Goal: Communication & Community: Answer question/provide support

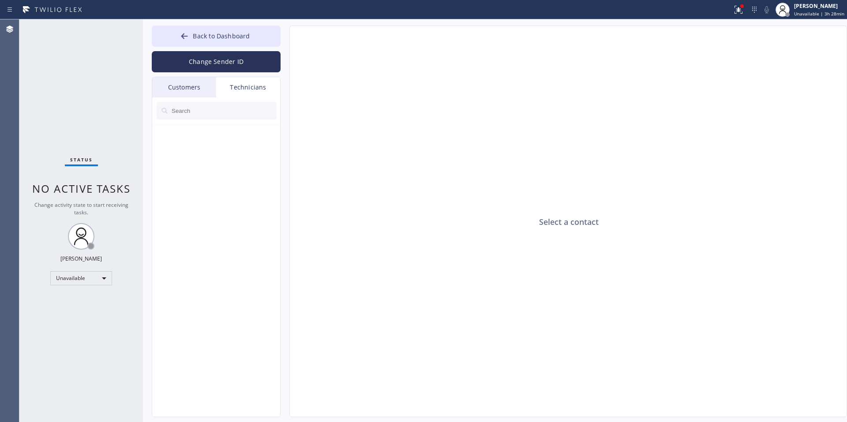
click at [247, 88] on div "Technicians" at bounding box center [248, 87] width 64 height 20
click at [187, 84] on div "Customers" at bounding box center [184, 87] width 64 height 20
click at [188, 86] on div "Customers" at bounding box center [184, 87] width 64 height 20
click at [191, 84] on div "Customers" at bounding box center [184, 87] width 64 height 20
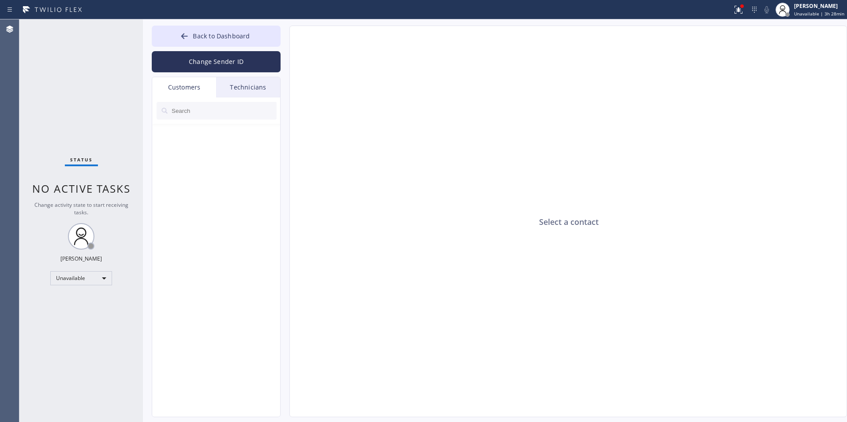
click at [185, 114] on input "text" at bounding box center [224, 111] width 106 height 18
paste input "Good day! This is the appliance repair company you recently contacted. Unfortun…"
type input "Good day! This is the appliance repair company you recently contacted. Unfortun…"
click at [269, 112] on icon at bounding box center [269, 110] width 11 height 11
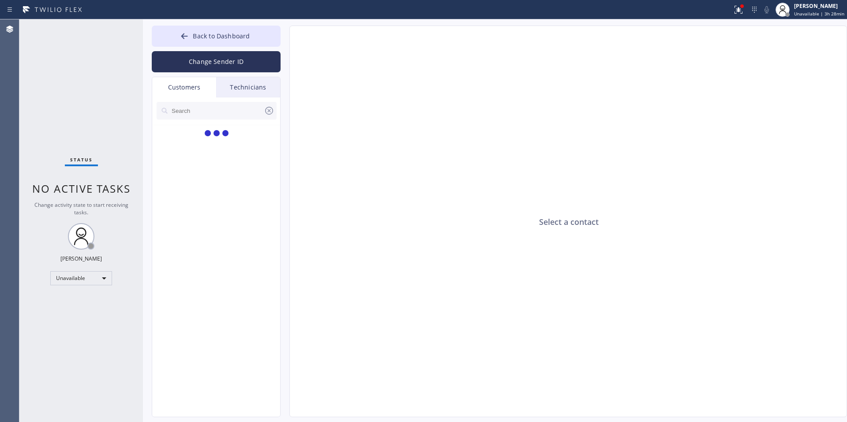
scroll to position [0, 0]
click at [188, 111] on input "text" at bounding box center [224, 111] width 106 height 18
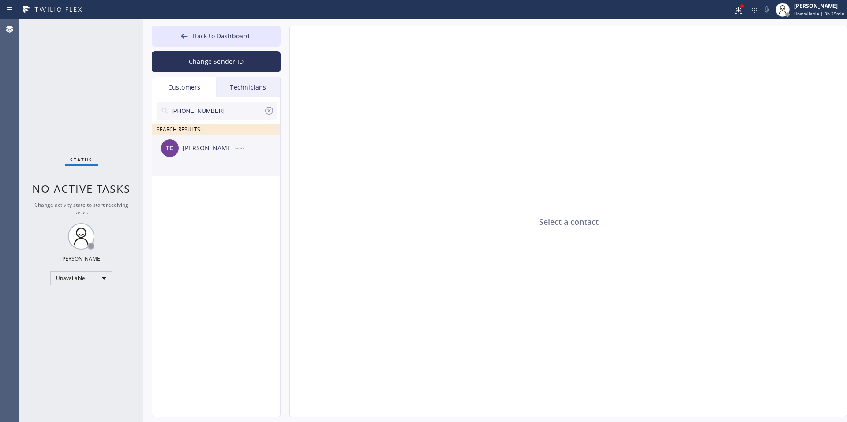
click at [220, 142] on div "TC [PERSON_NAME] --:--" at bounding box center [216, 148] width 129 height 26
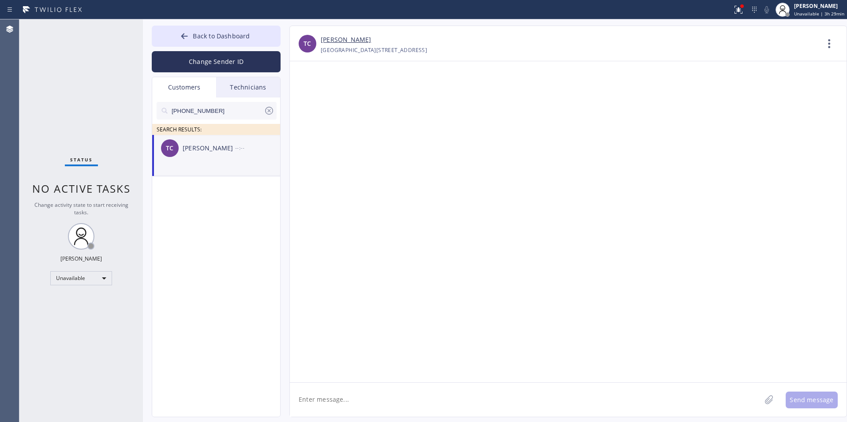
click at [398, 383] on textarea at bounding box center [525, 400] width 471 height 34
paste textarea "Good day! This is the appliance repair company you recently contacted. Unfortun…"
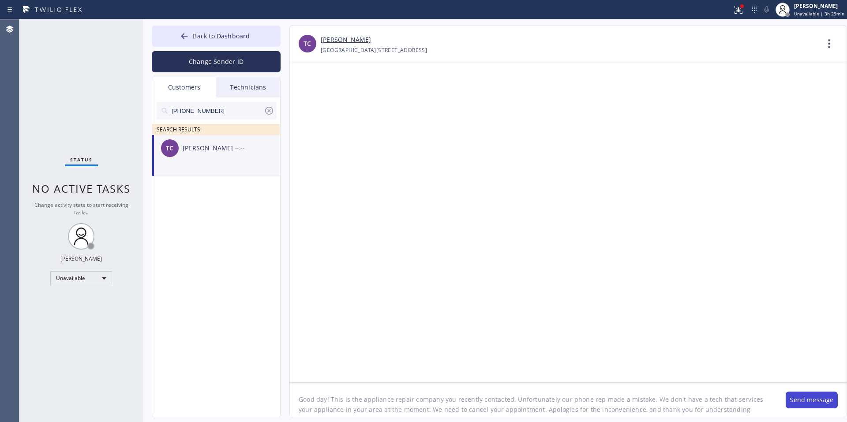
type textarea "Good day! This is the appliance repair company you recently contacted. Unfortun…"
click at [799, 404] on button "Send message" at bounding box center [811, 400] width 52 height 17
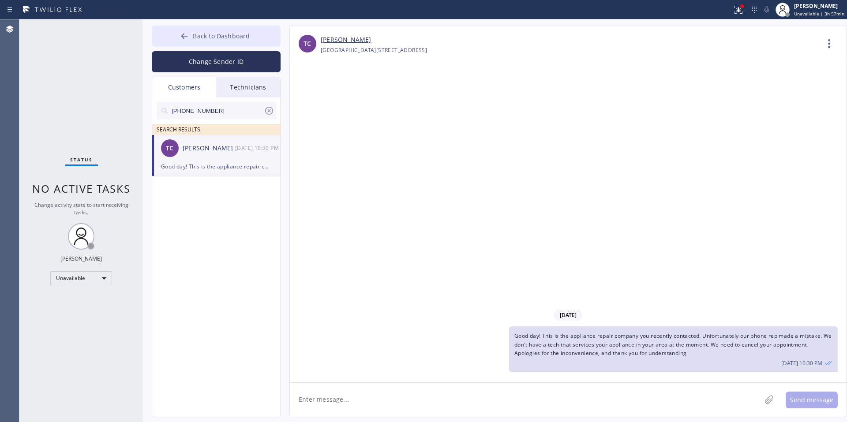
click at [204, 38] on span "Back to Dashboard" at bounding box center [221, 36] width 57 height 8
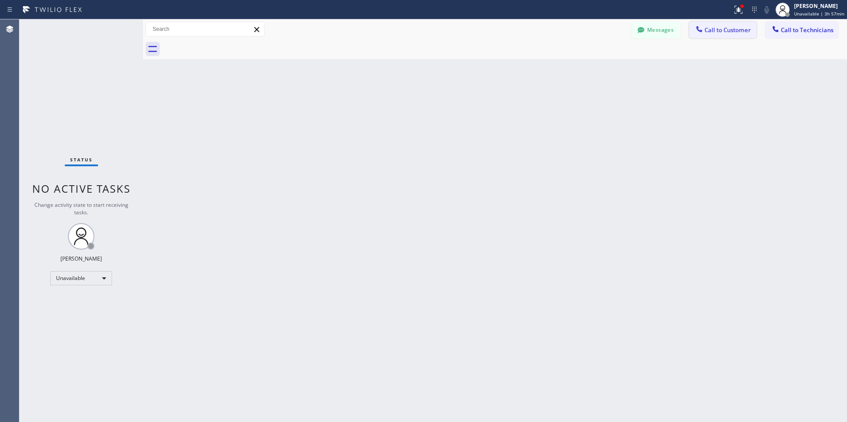
click at [718, 33] on span "Call to Customer" at bounding box center [727, 30] width 46 height 8
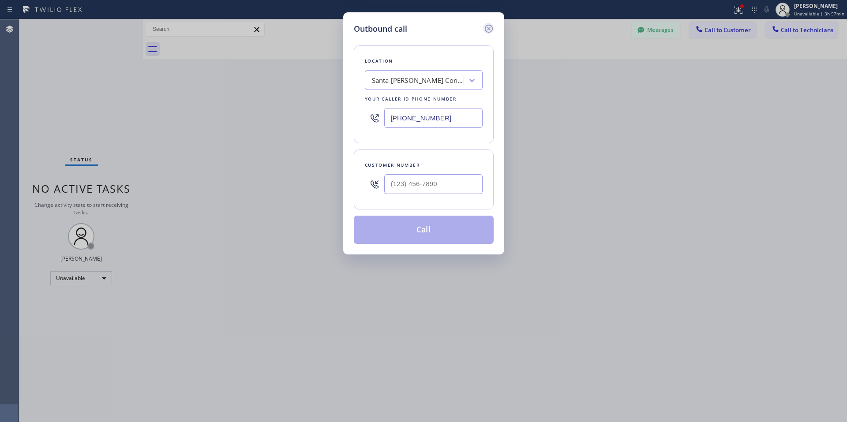
click at [492, 29] on icon at bounding box center [488, 29] width 8 height 8
